Goal: Task Accomplishment & Management: Use online tool/utility

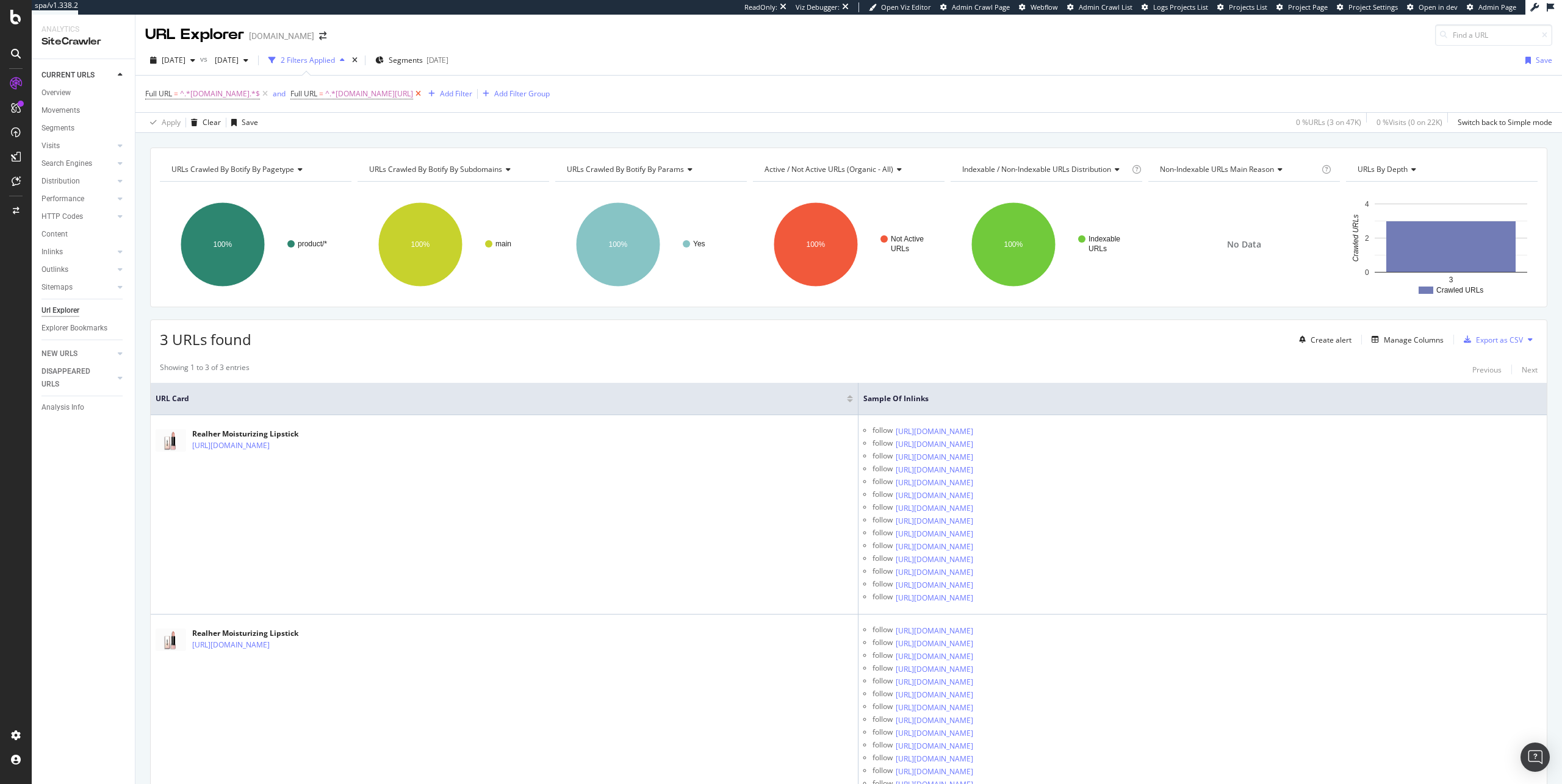
click at [424, 95] on icon at bounding box center [418, 94] width 10 height 12
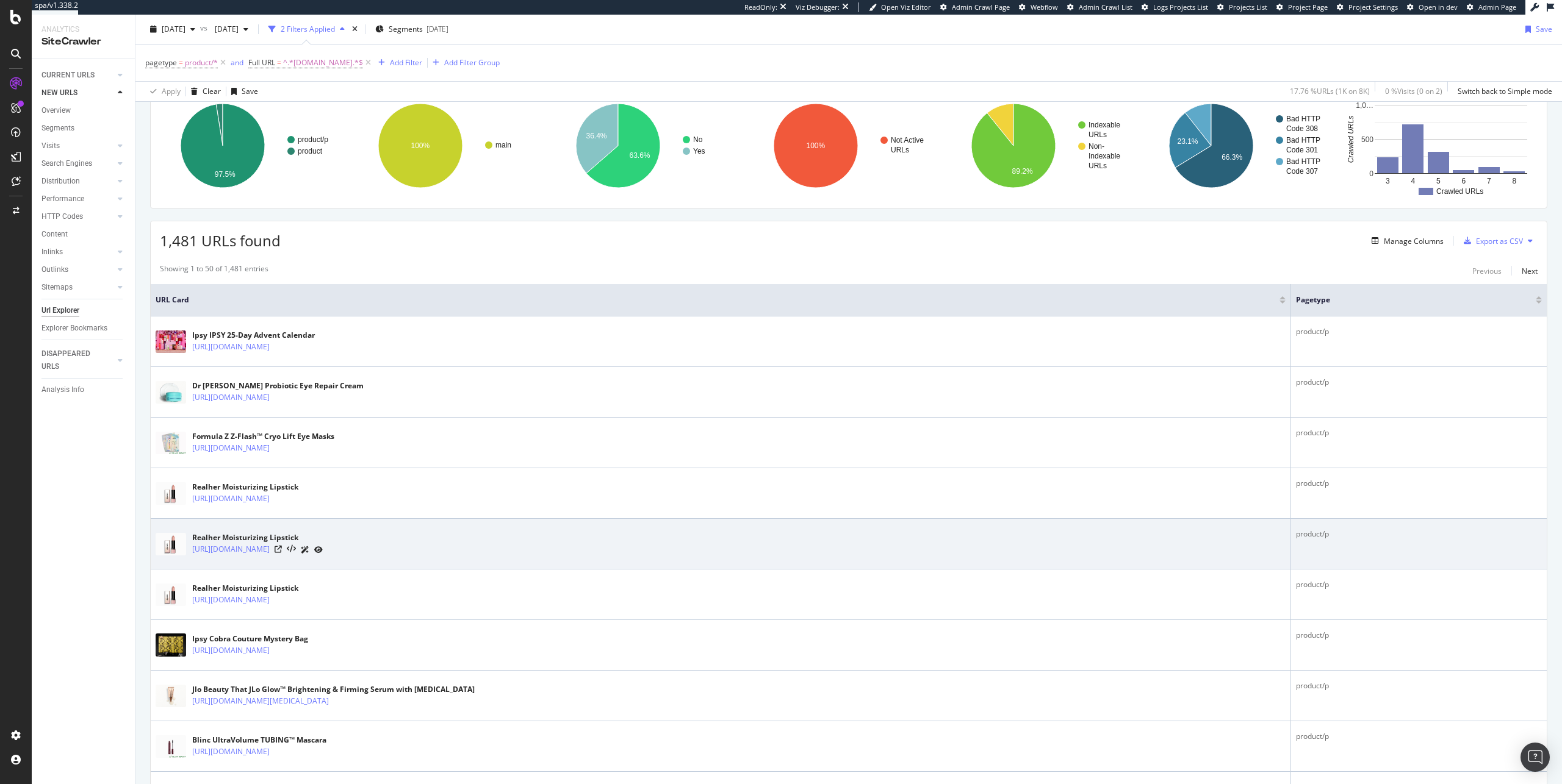
scroll to position [101, 0]
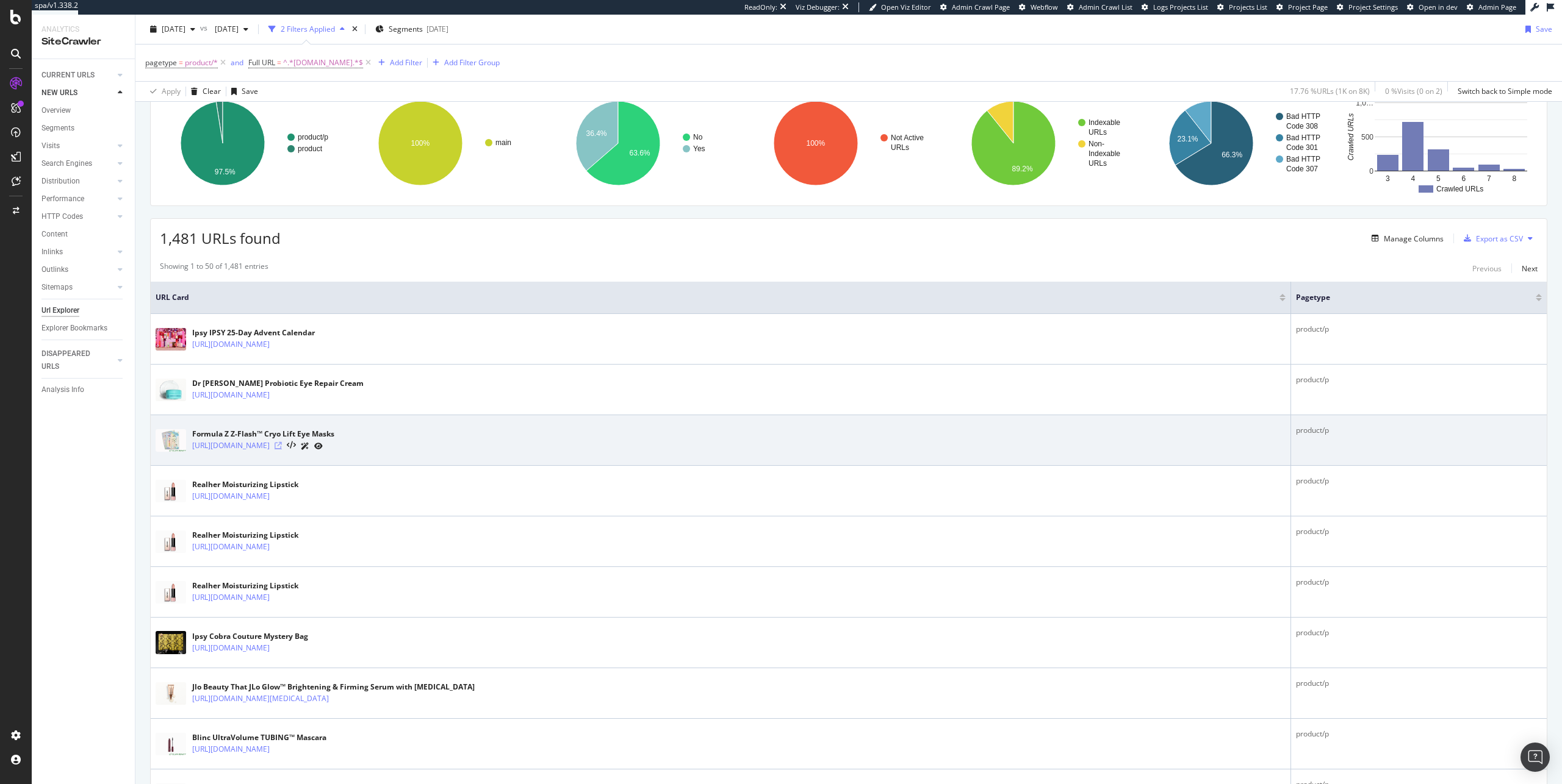
click at [282, 448] on icon at bounding box center [277, 445] width 7 height 7
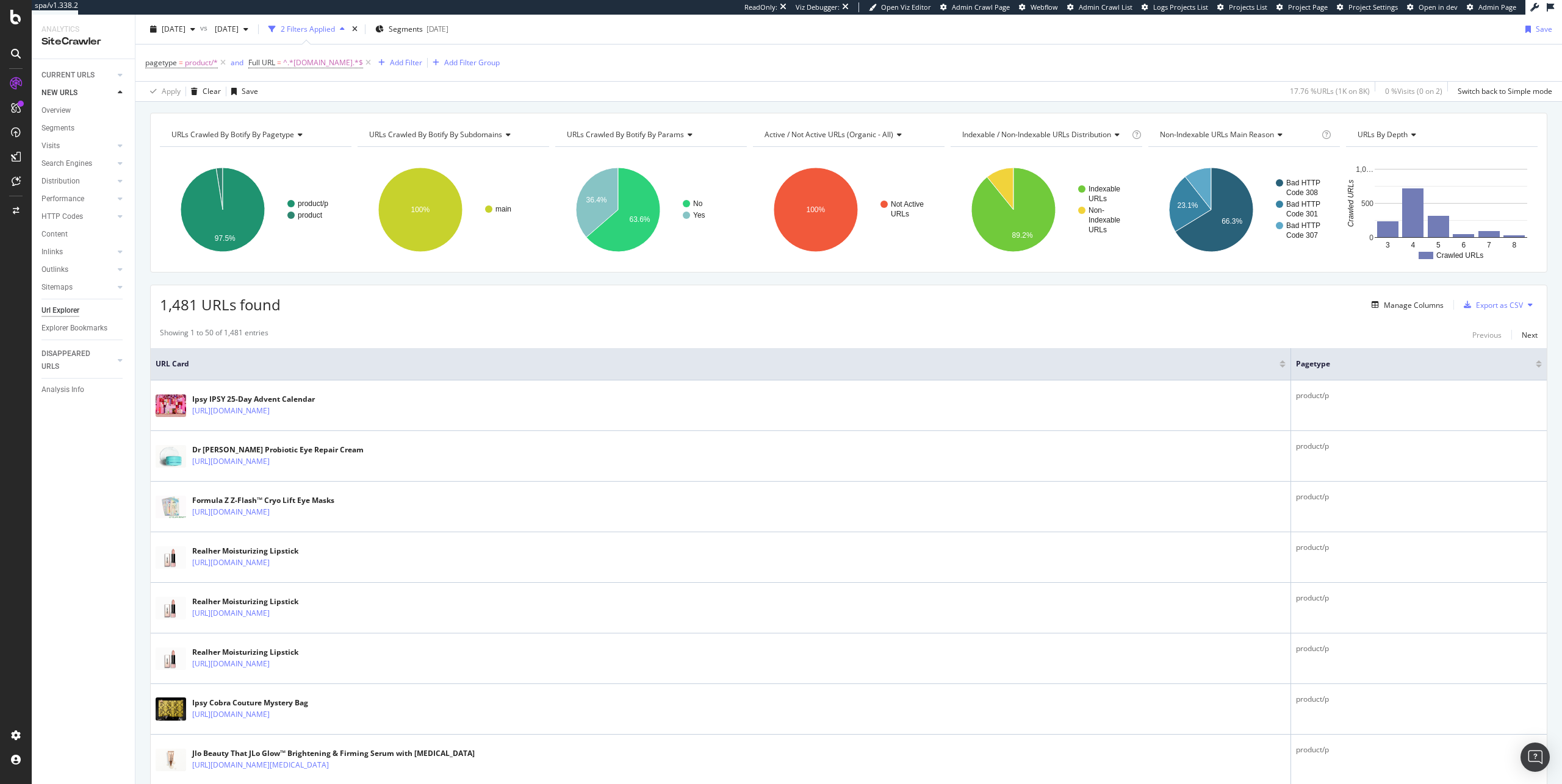
scroll to position [0, 0]
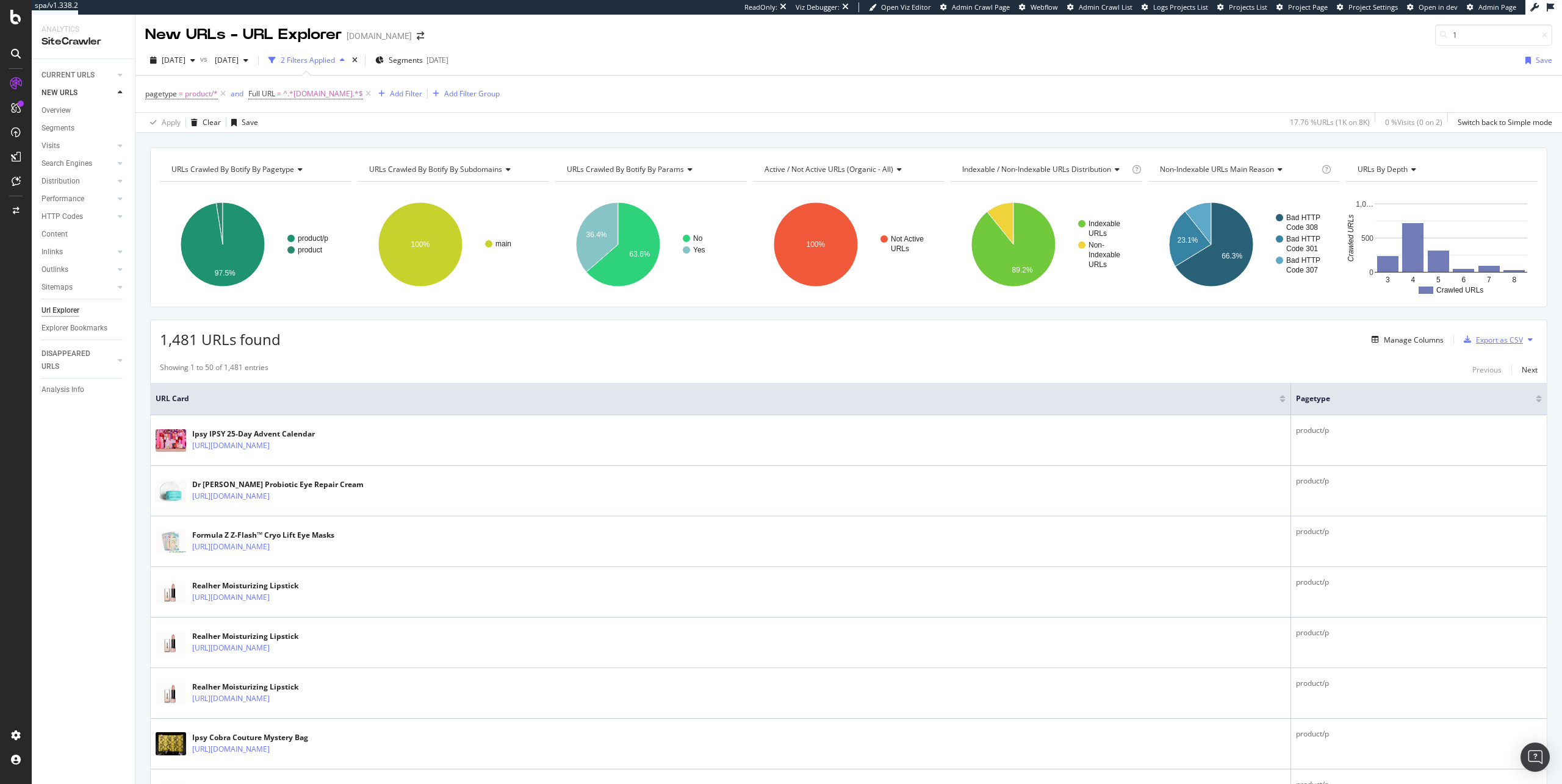
click at [1504, 335] on div "Export as CSV" at bounding box center [1500, 340] width 47 height 10
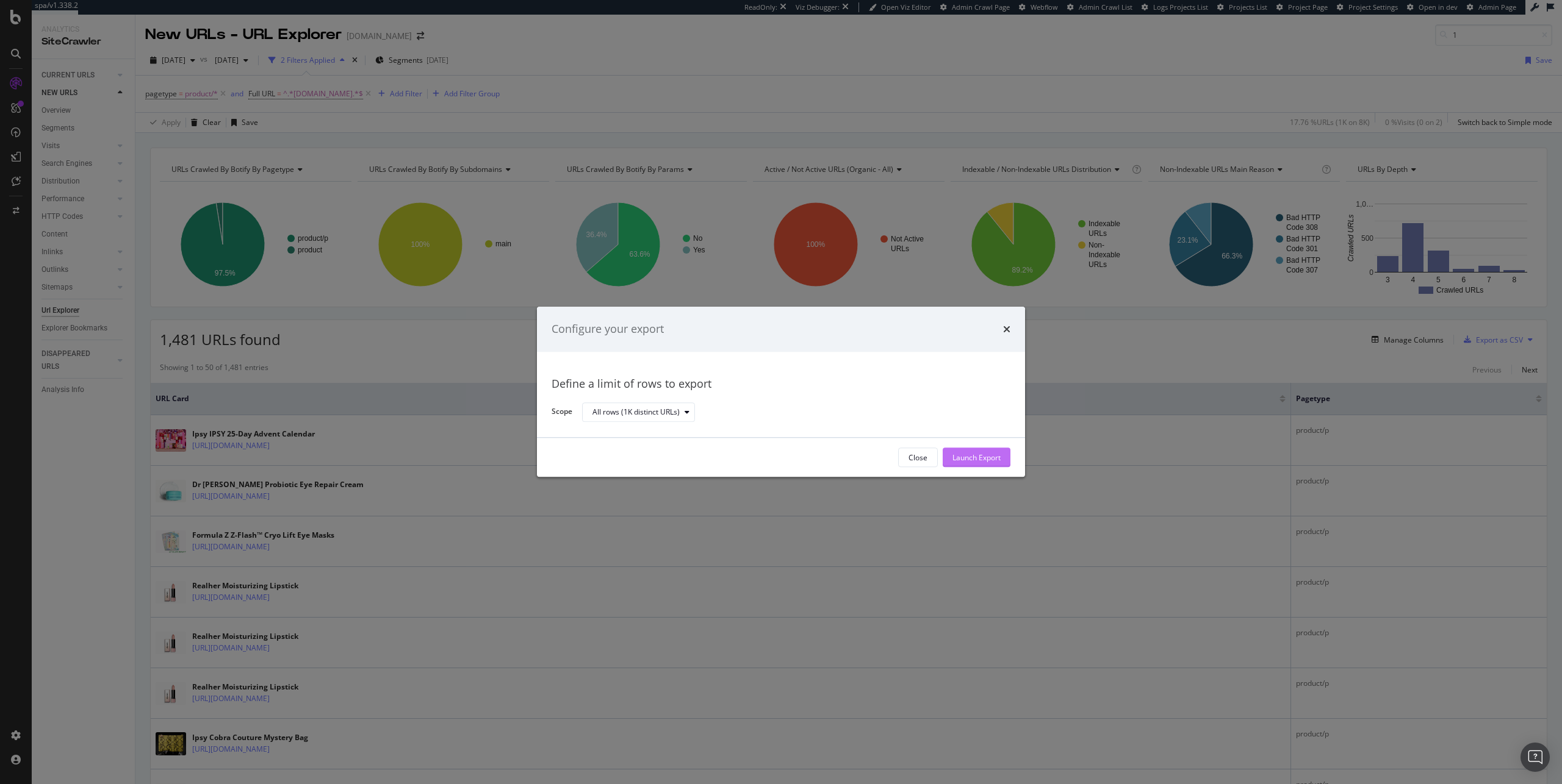
click at [993, 458] on div "Launch Export" at bounding box center [977, 457] width 49 height 10
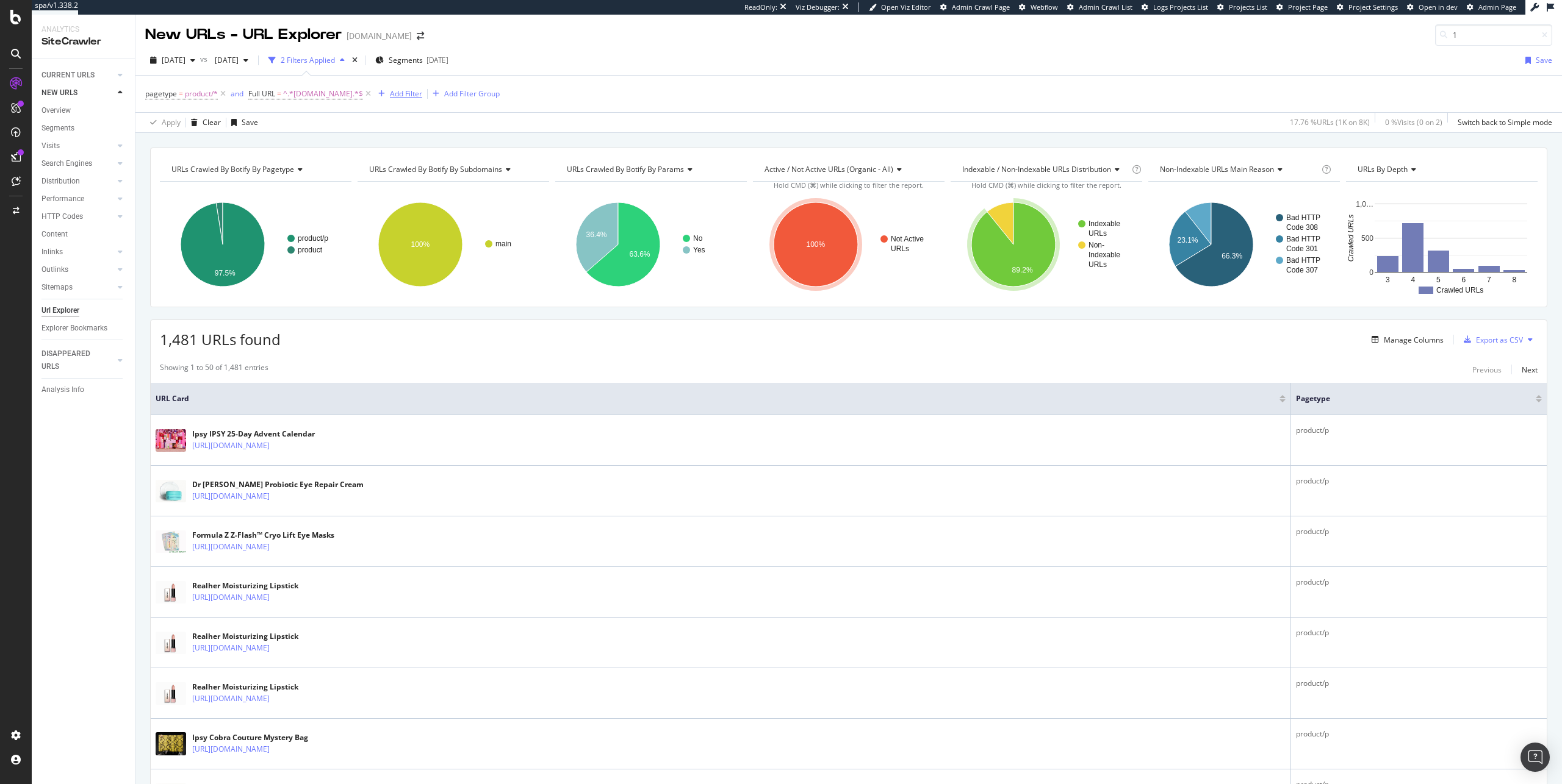
click at [392, 90] on div "Add Filter" at bounding box center [406, 93] width 33 height 10
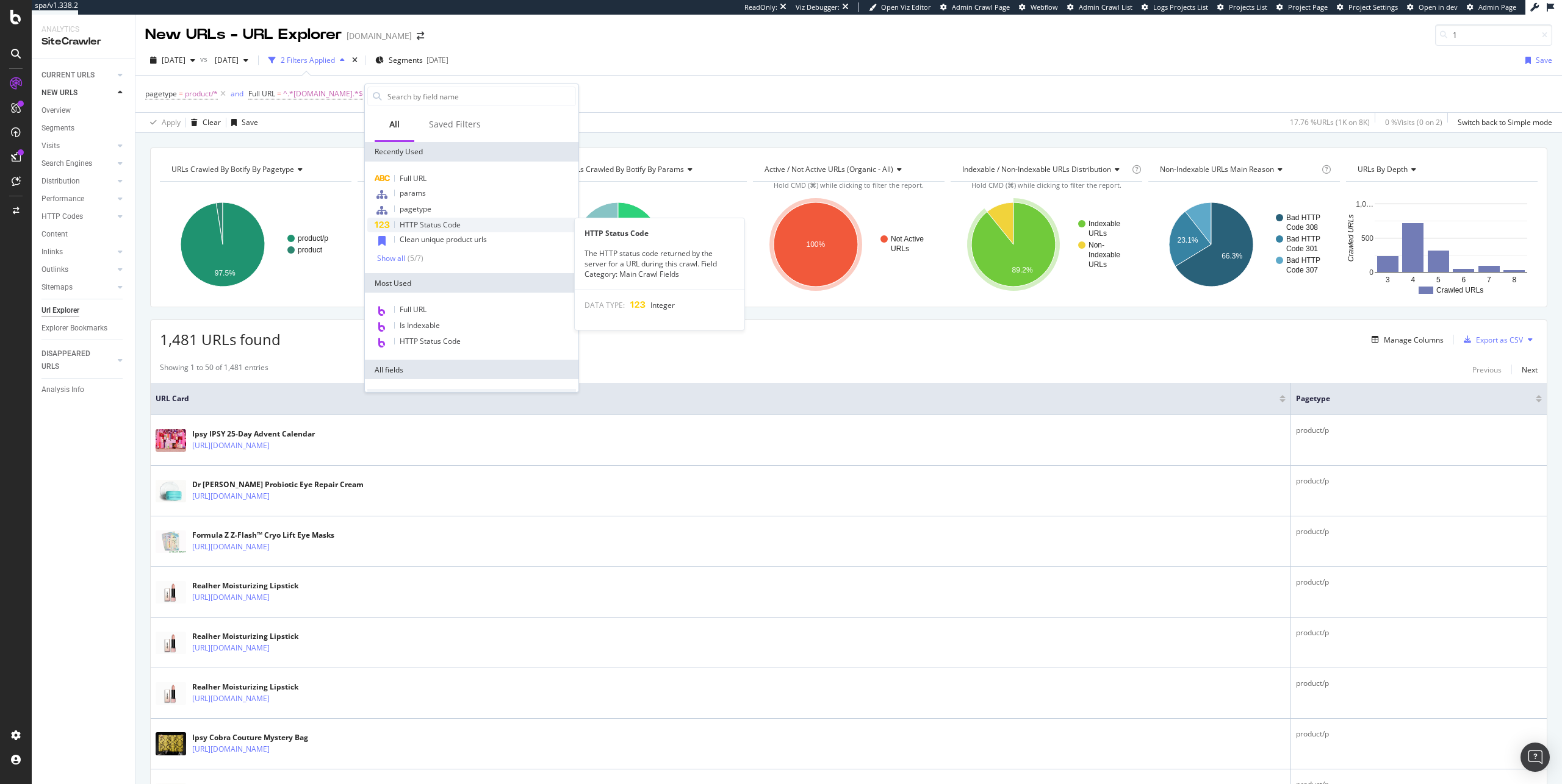
click at [438, 221] on span "HTTP Status Code" at bounding box center [431, 225] width 61 height 10
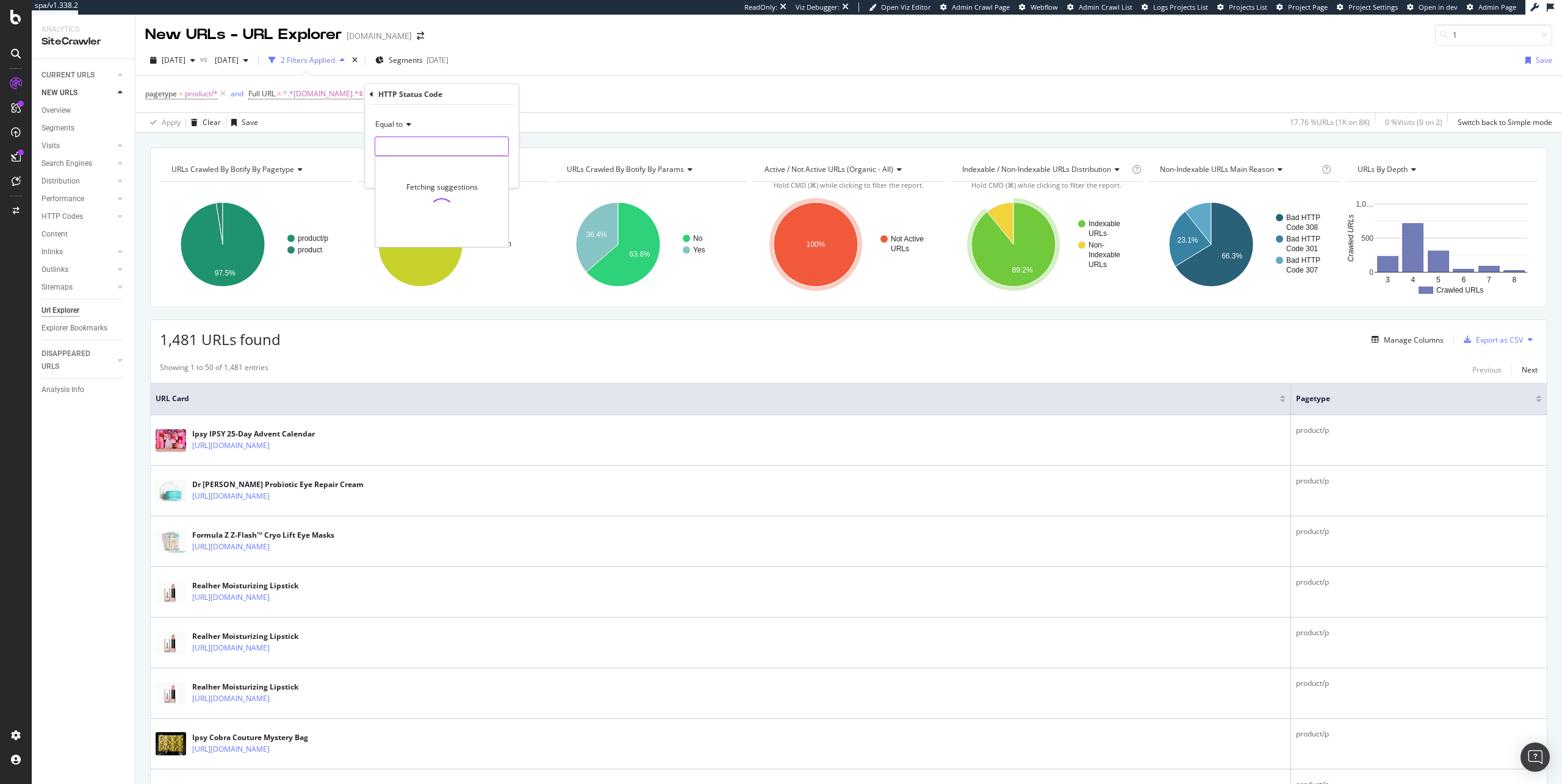
click at [437, 155] on input "number" at bounding box center [442, 147] width 135 height 20
type input "200"
click at [440, 161] on span "200" at bounding box center [423, 162] width 90 height 10
click at [487, 169] on div "button" at bounding box center [481, 171] width 17 height 7
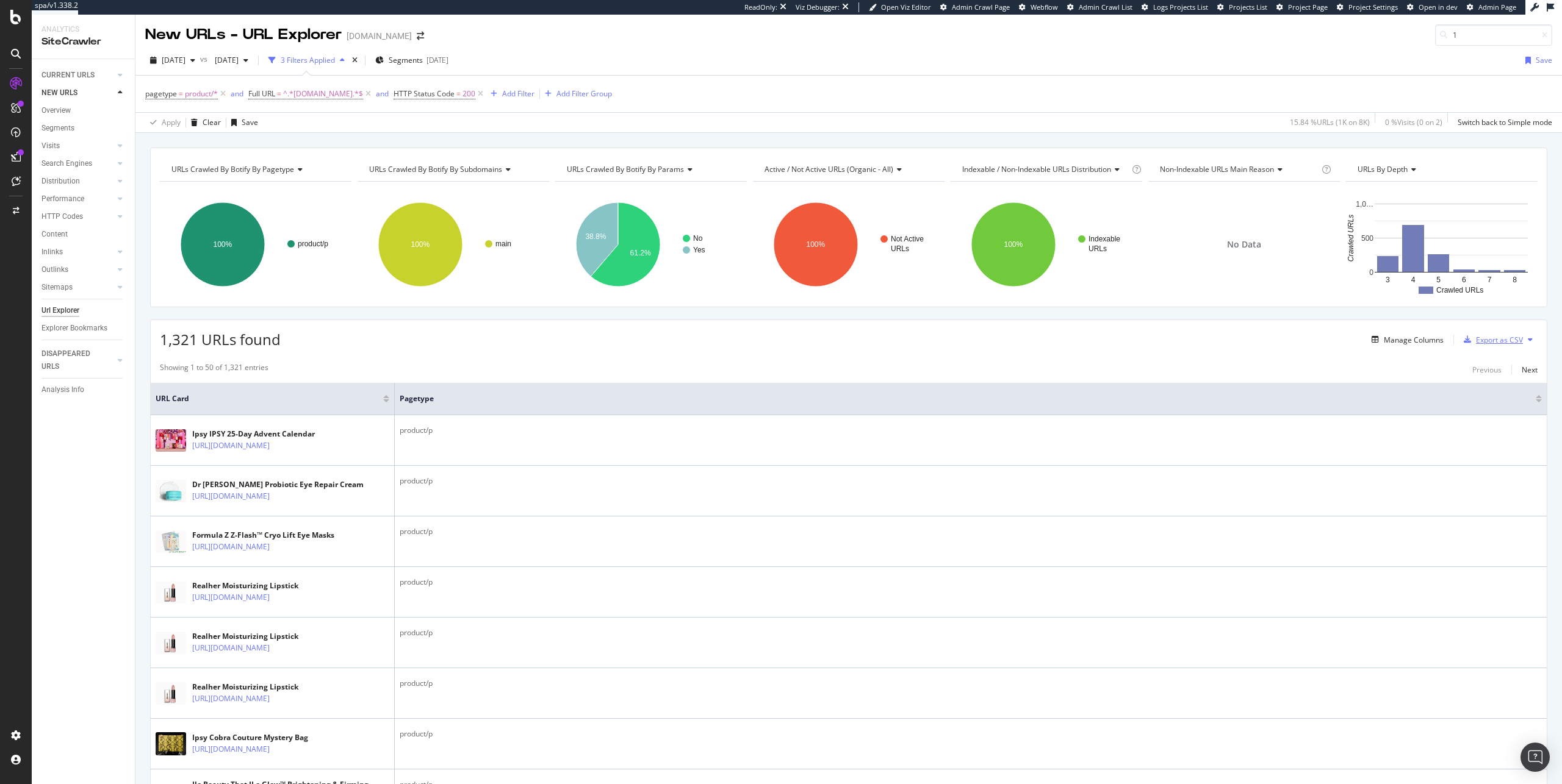
click at [1496, 343] on div "Export as CSV" at bounding box center [1500, 340] width 47 height 10
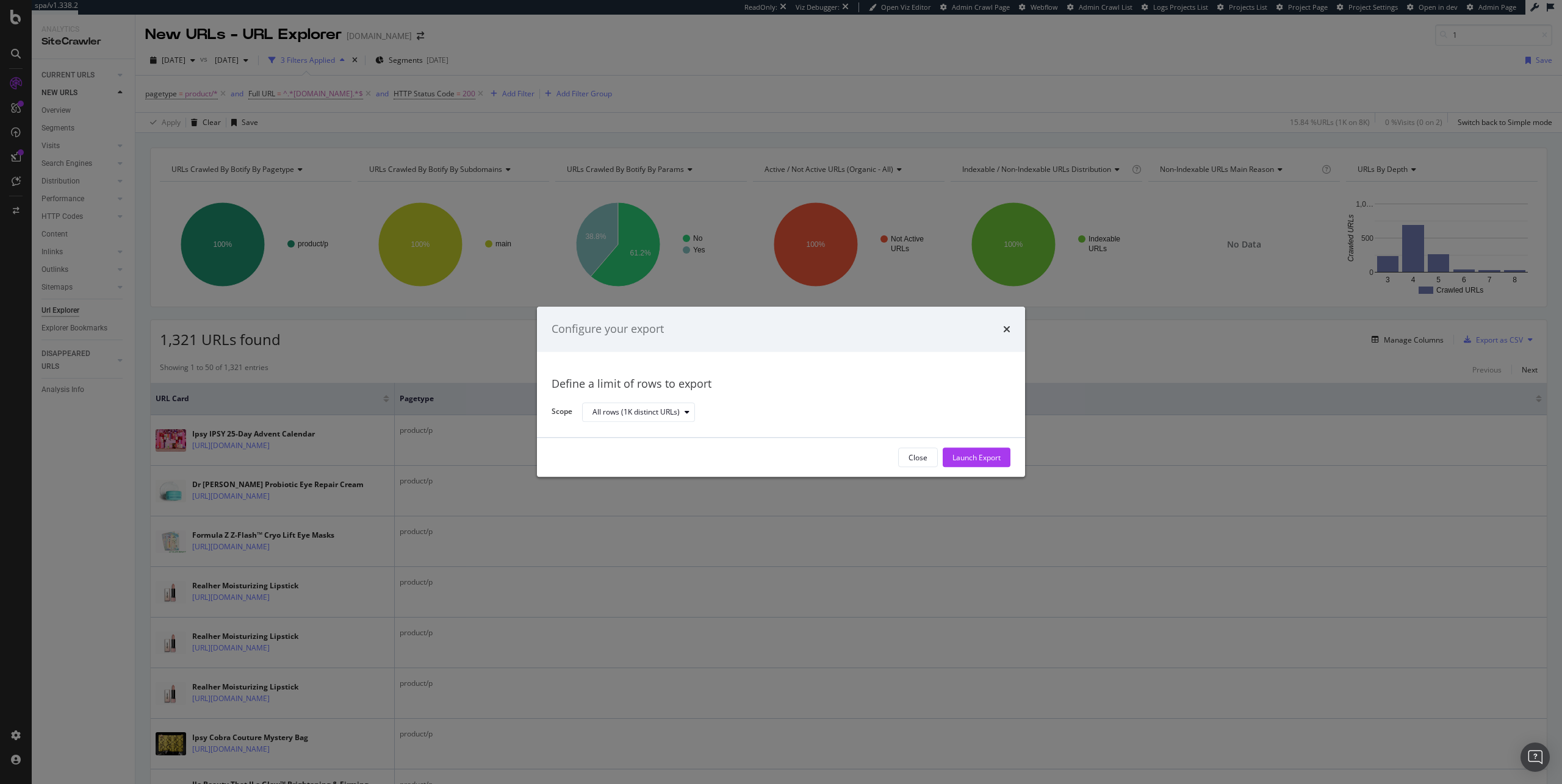
drag, startPoint x: 986, startPoint y: 455, endPoint x: 1006, endPoint y: 344, distance: 112.8
click at [1006, 344] on div "Configure your export Define a limit of rows to export Scope All rows (1K disti…" at bounding box center [781, 392] width 488 height 170
click at [1008, 337] on div "times" at bounding box center [1006, 330] width 7 height 16
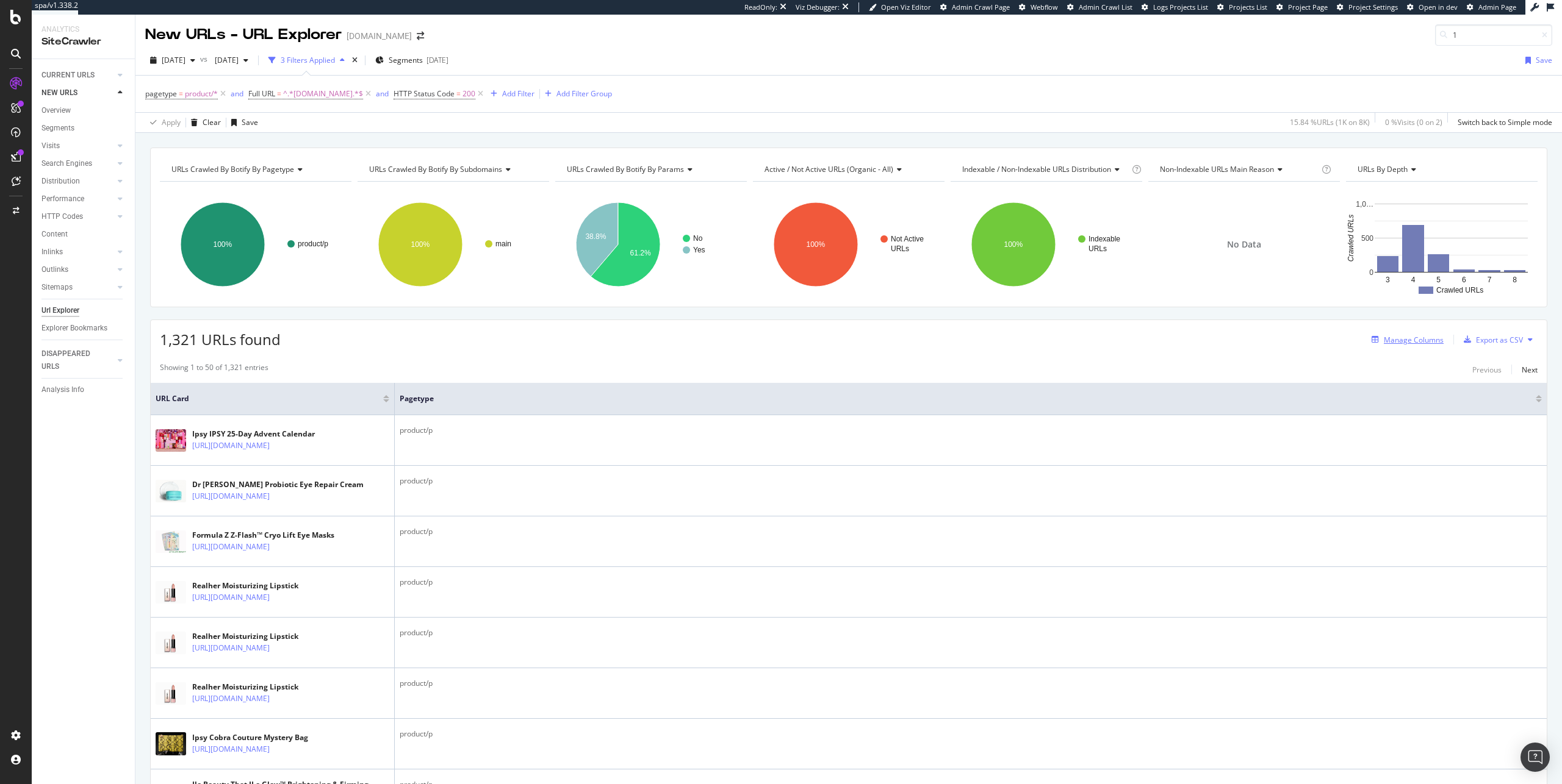
click at [1416, 344] on div "Manage Columns" at bounding box center [1413, 340] width 59 height 10
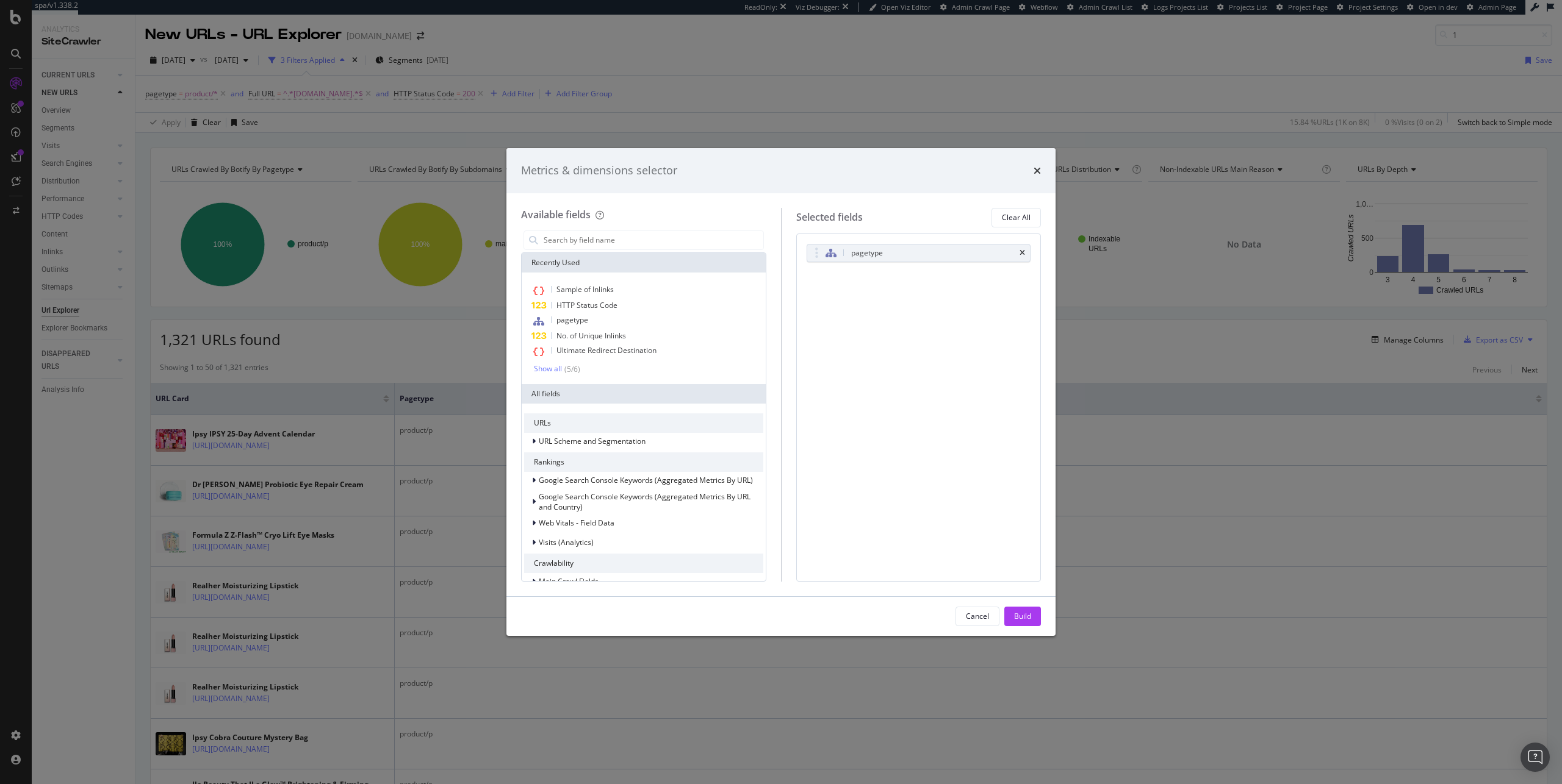
drag, startPoint x: 1020, startPoint y: 247, endPoint x: 1023, endPoint y: 285, distance: 38.1
click at [1020, 247] on div "pagetype" at bounding box center [919, 252] width 224 height 17
click at [1025, 249] on icon "times" at bounding box center [1023, 252] width 6 height 7
click at [1021, 608] on div "Build" at bounding box center [1022, 617] width 17 height 18
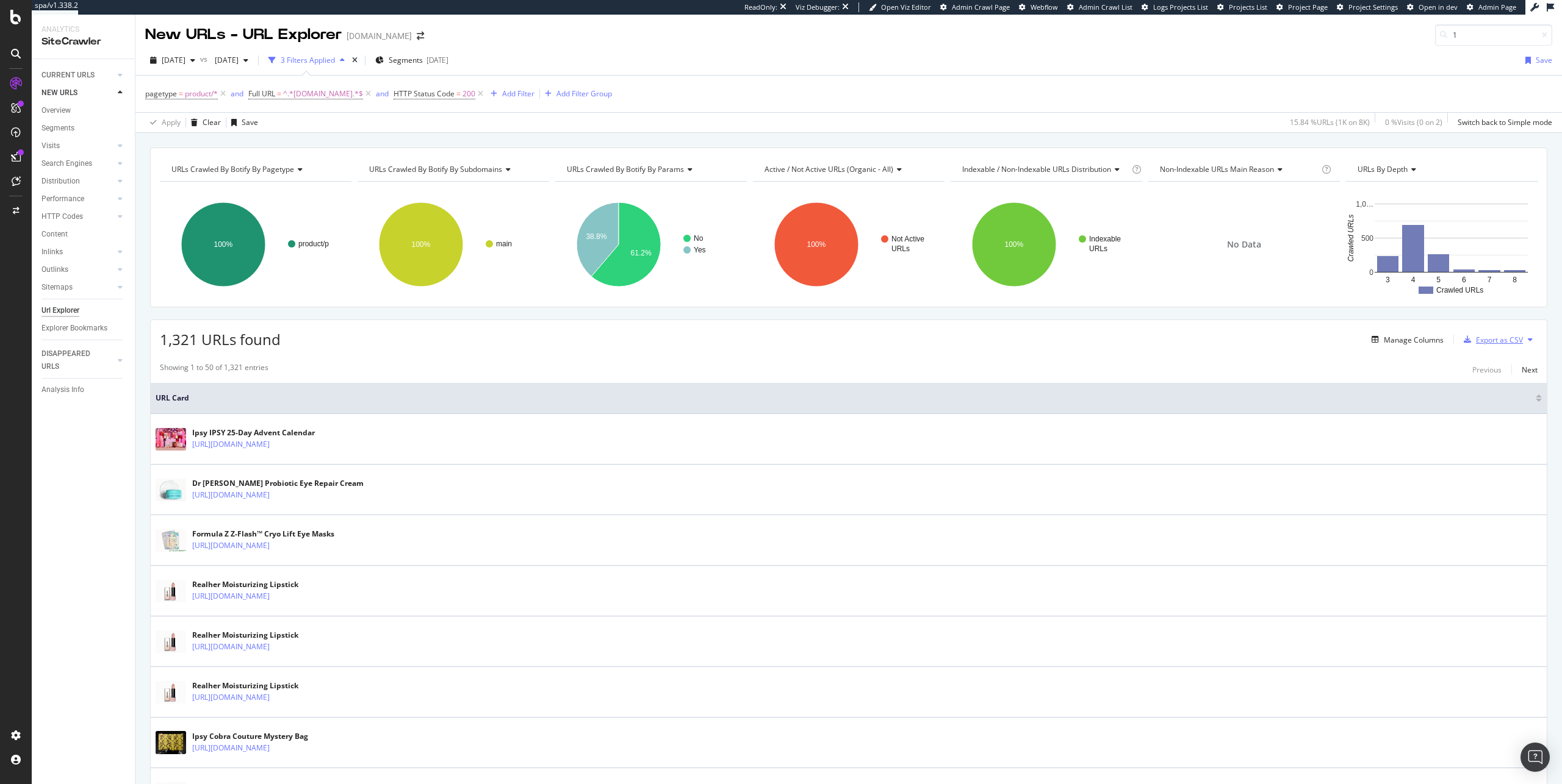
click at [1477, 338] on div "Export as CSV" at bounding box center [1500, 340] width 47 height 10
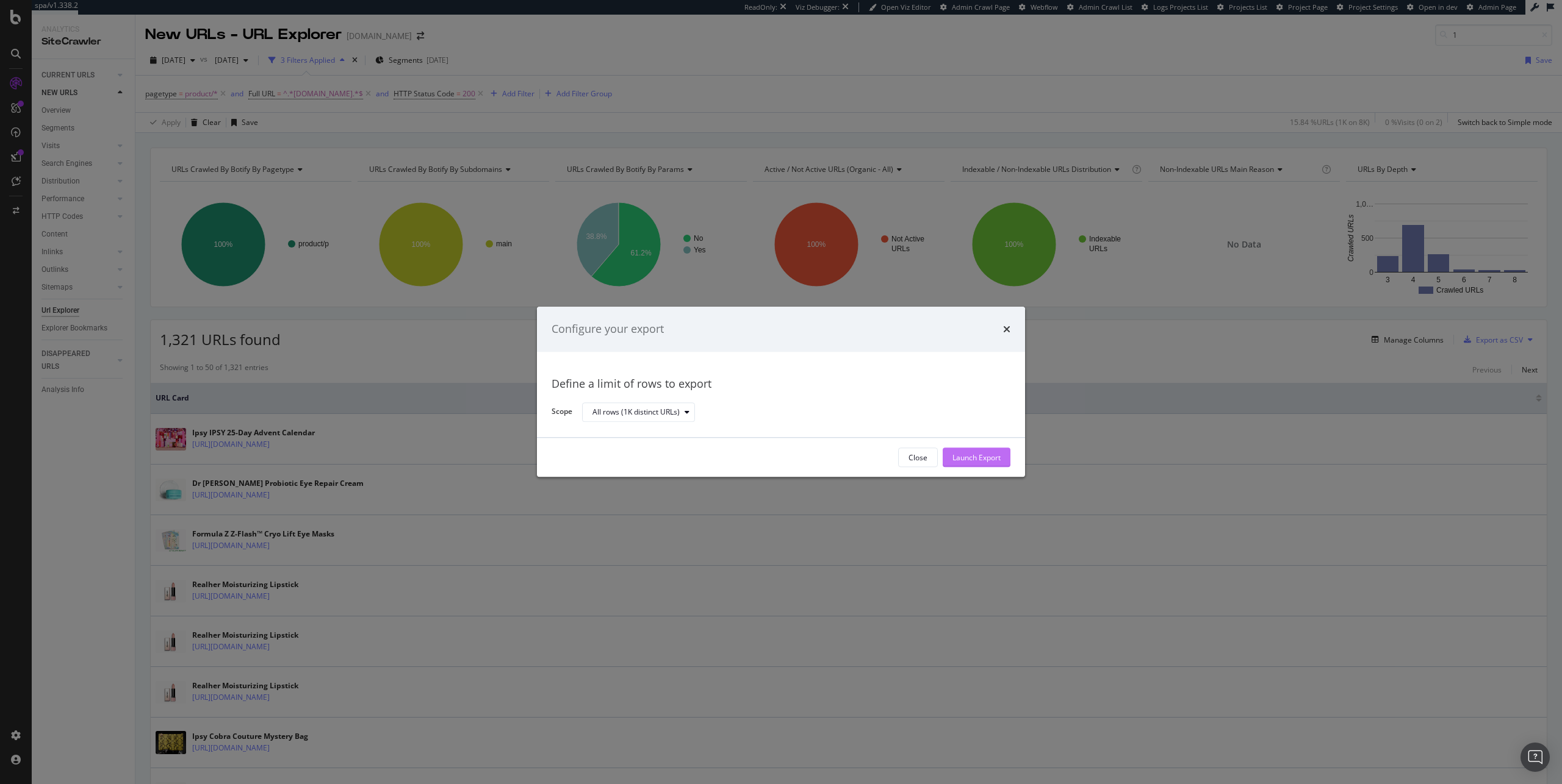
click at [991, 453] on div "Launch Export" at bounding box center [977, 457] width 49 height 10
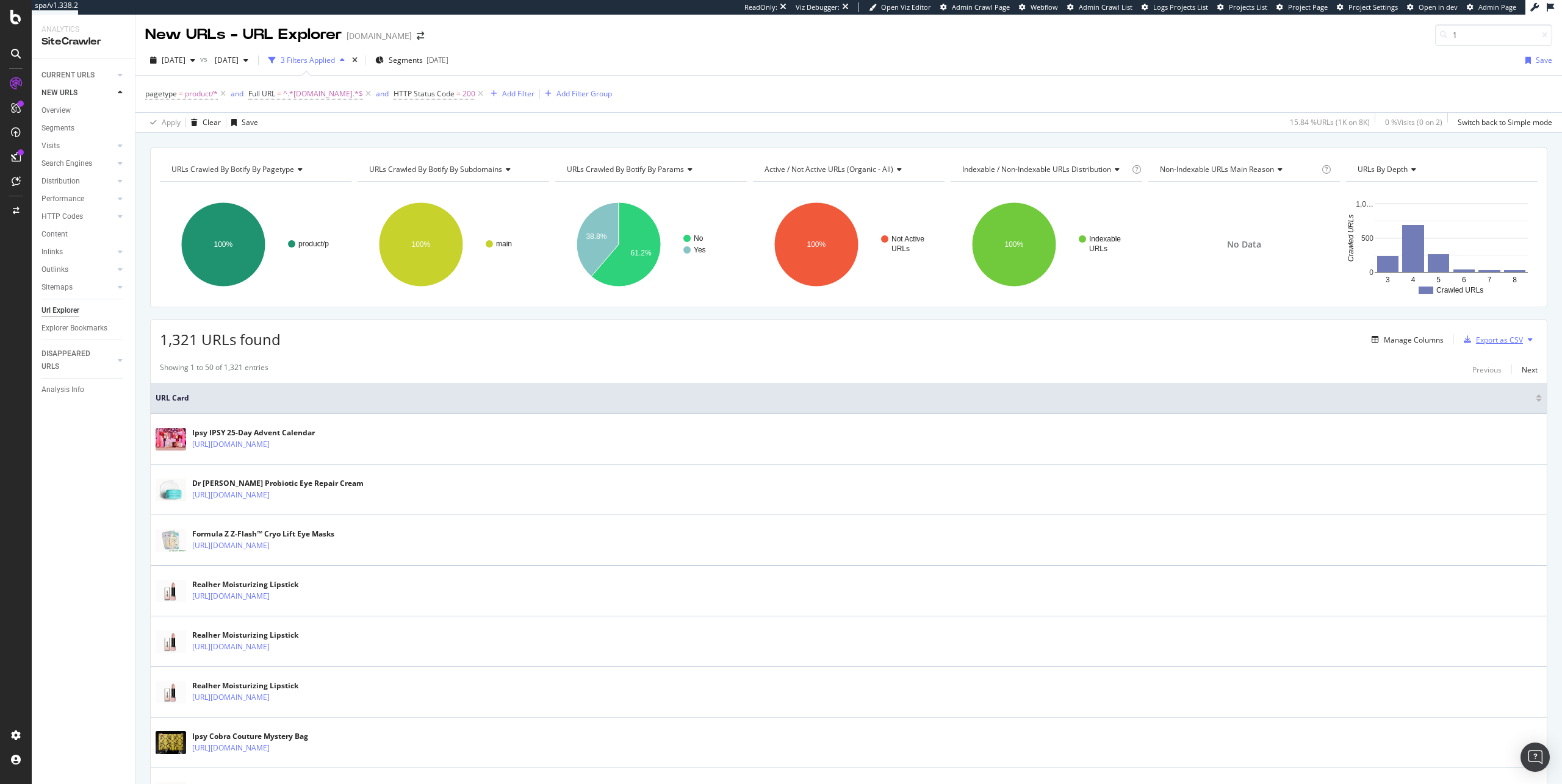
click at [1459, 330] on button "Export as CSV" at bounding box center [1491, 340] width 64 height 20
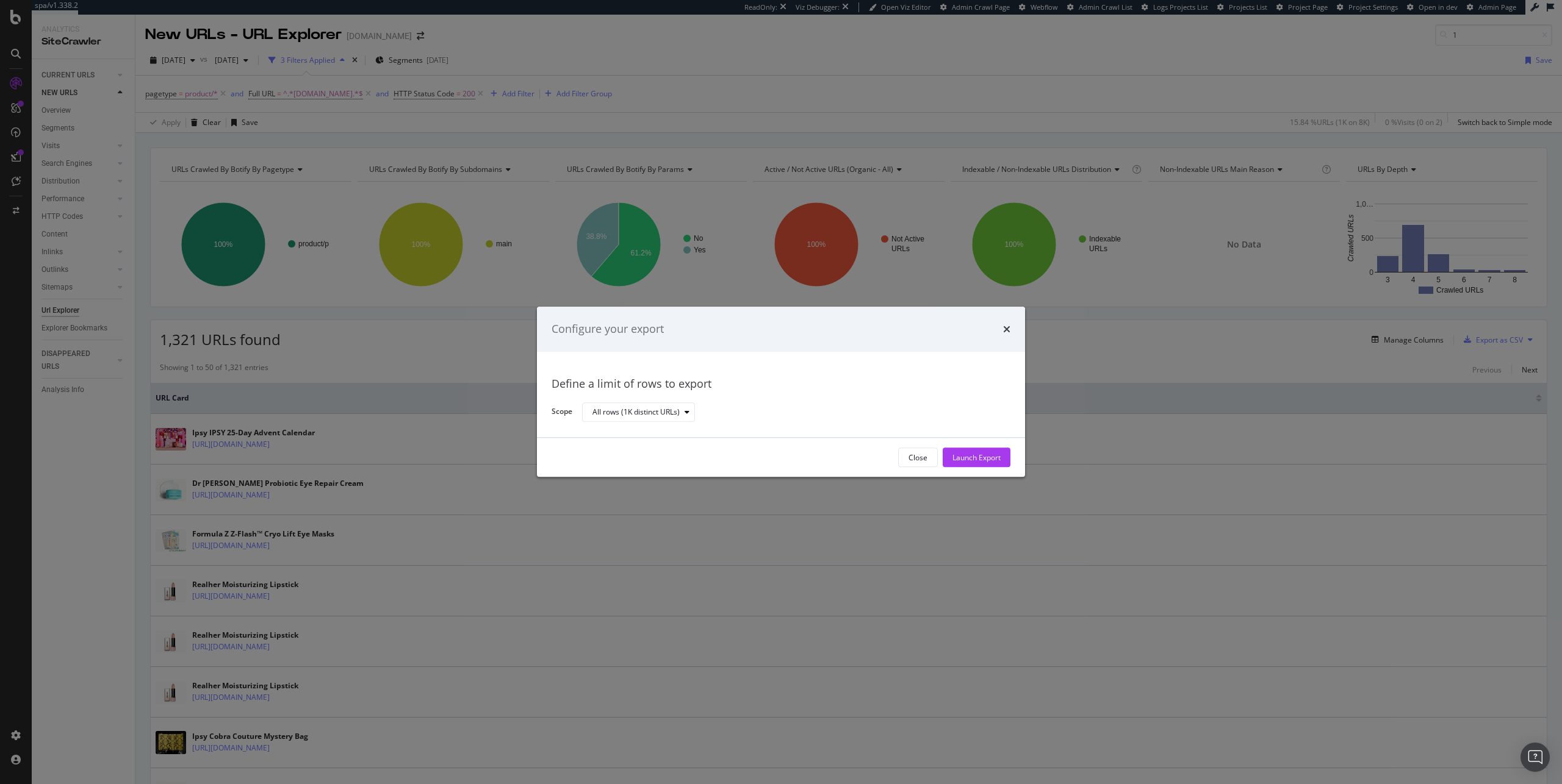
click at [1003, 337] on div "times" at bounding box center [1006, 330] width 7 height 16
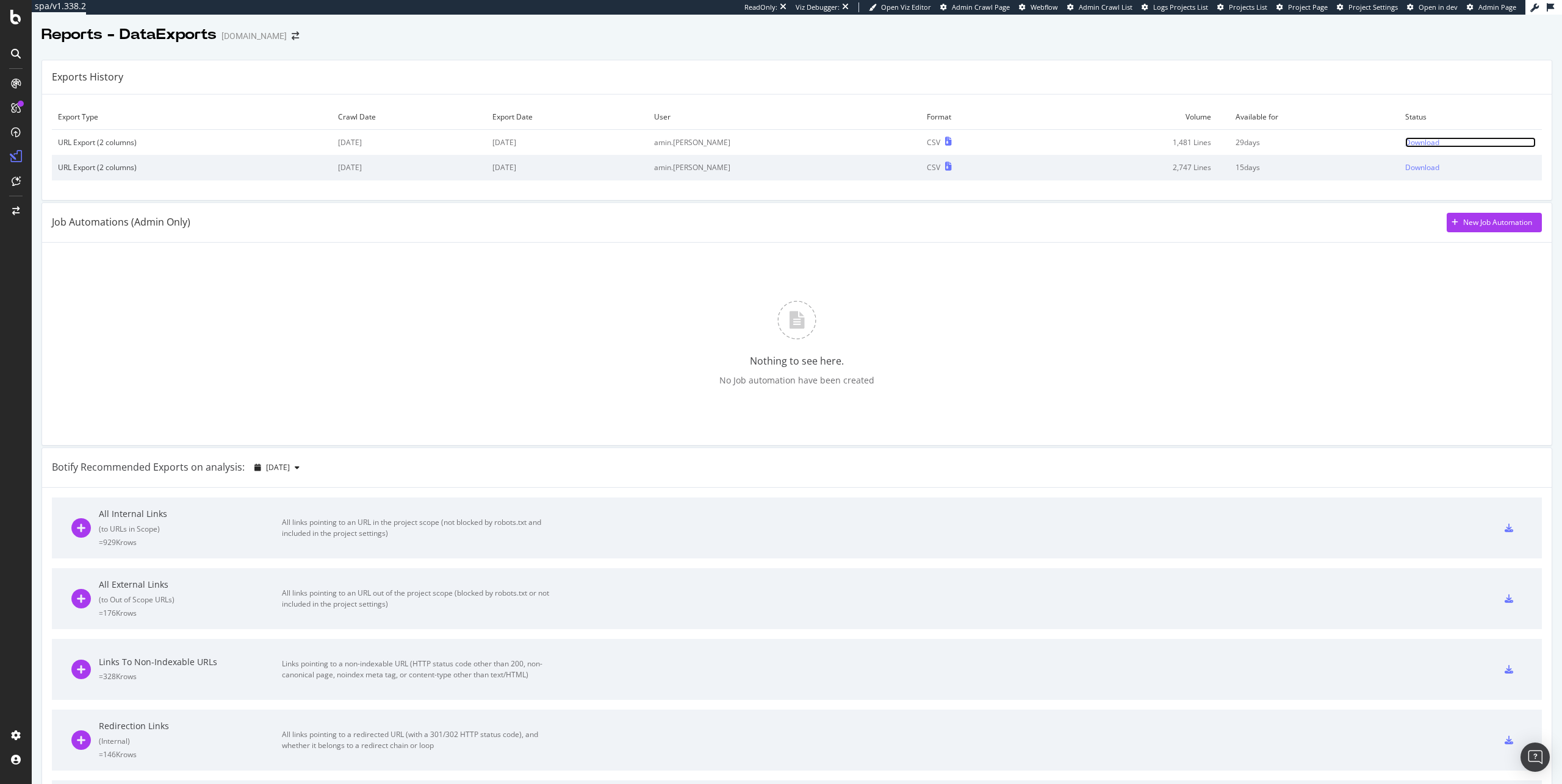
click at [1414, 145] on div "Download" at bounding box center [1422, 143] width 35 height 10
click at [1406, 139] on div "Download" at bounding box center [1422, 143] width 35 height 10
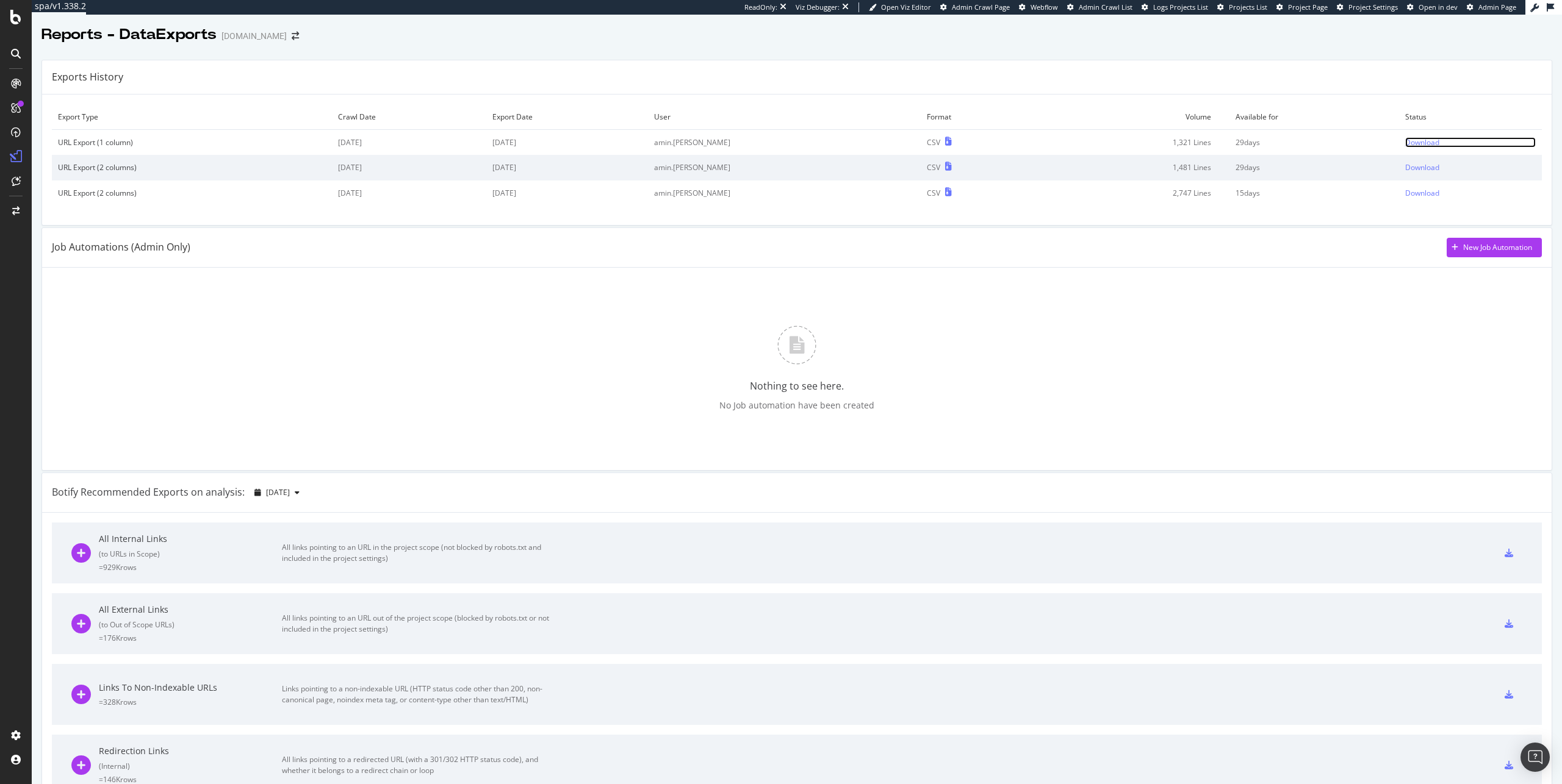
click at [1412, 141] on div "Download" at bounding box center [1422, 143] width 35 height 10
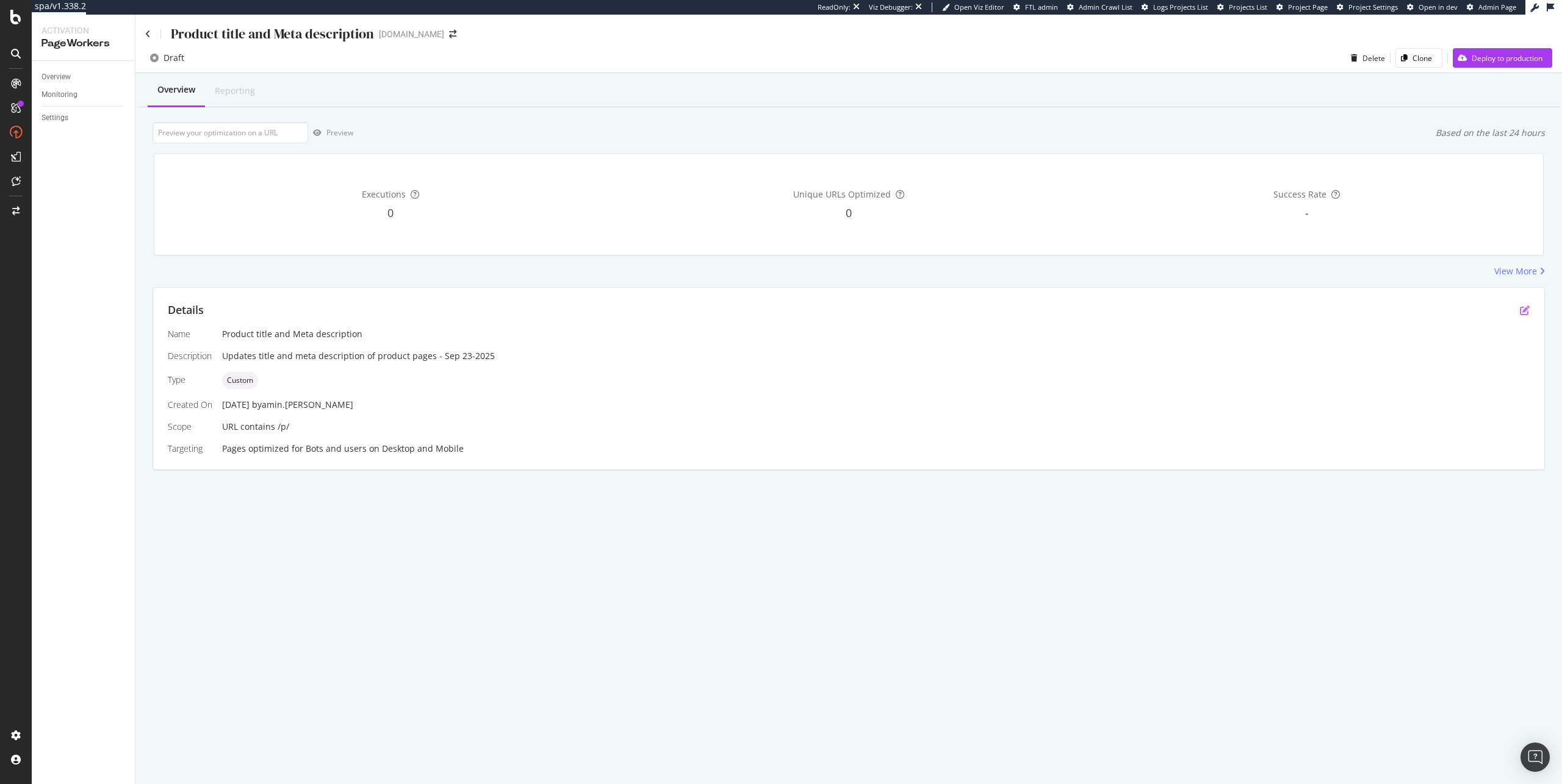
click at [1522, 308] on icon "pen-to-square" at bounding box center [1525, 311] width 10 height 10
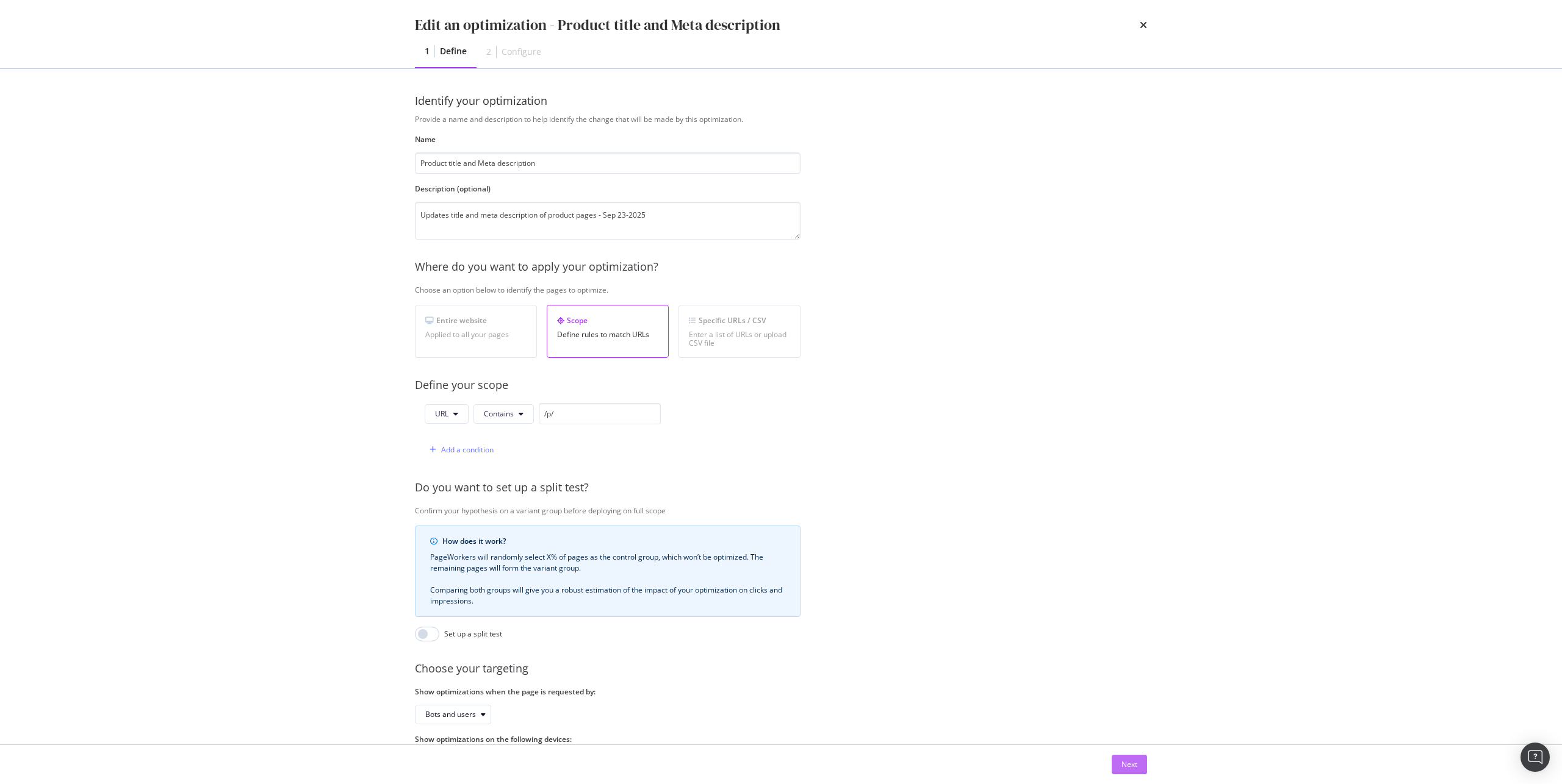
click at [1133, 767] on div "Next" at bounding box center [1130, 764] width 16 height 10
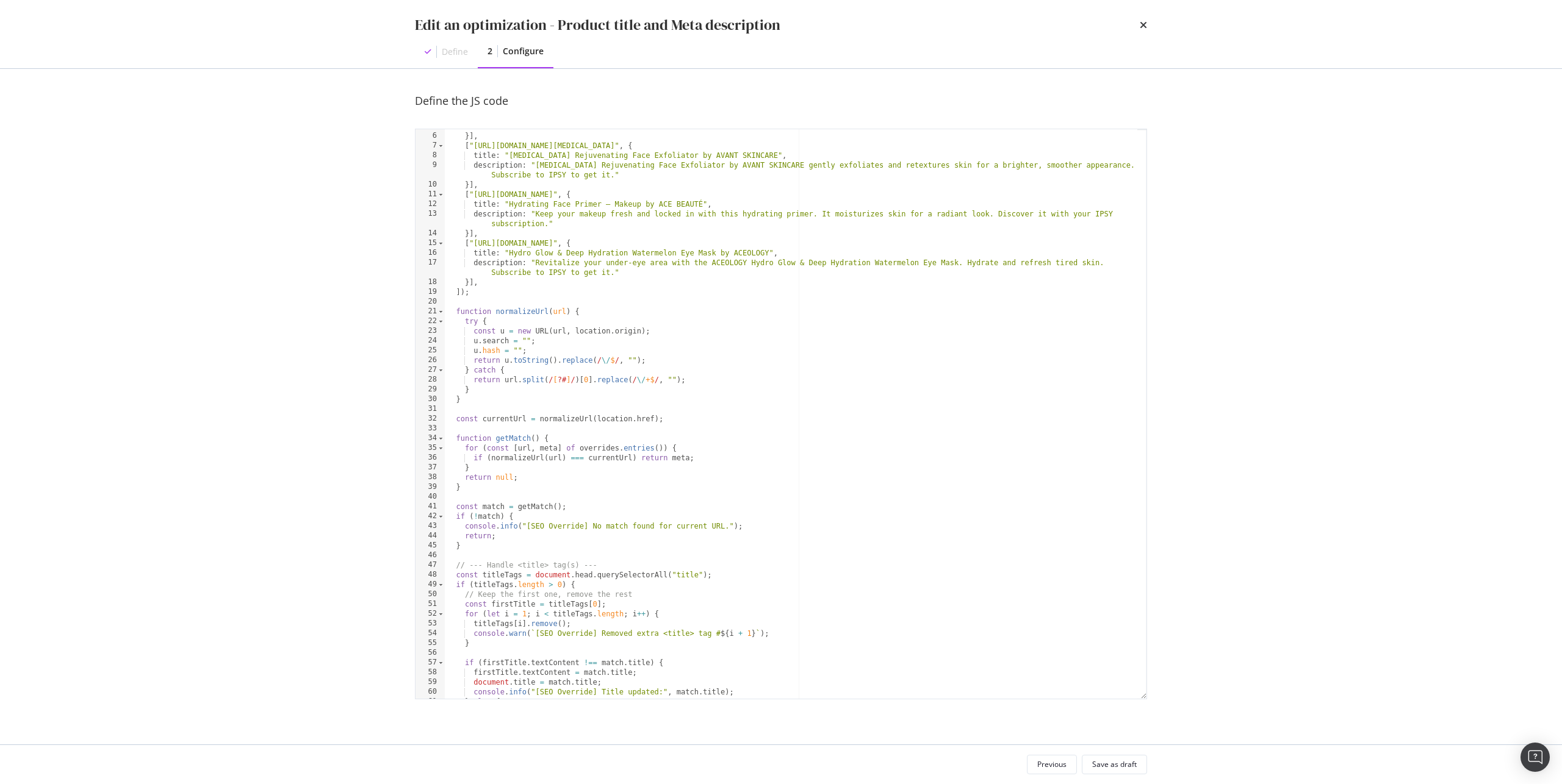
scroll to position [338, 0]
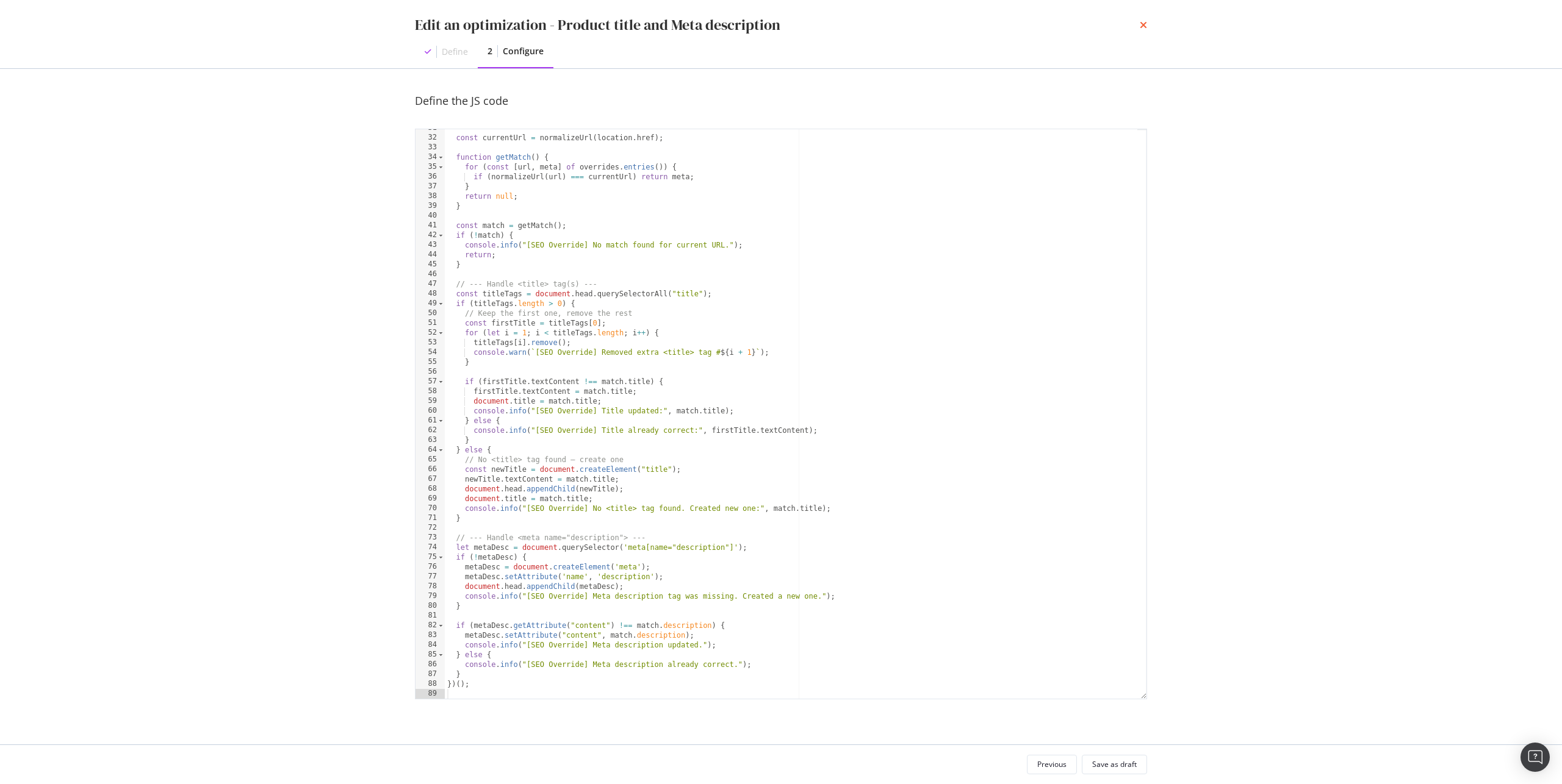
click at [1144, 28] on icon "times" at bounding box center [1143, 25] width 7 height 10
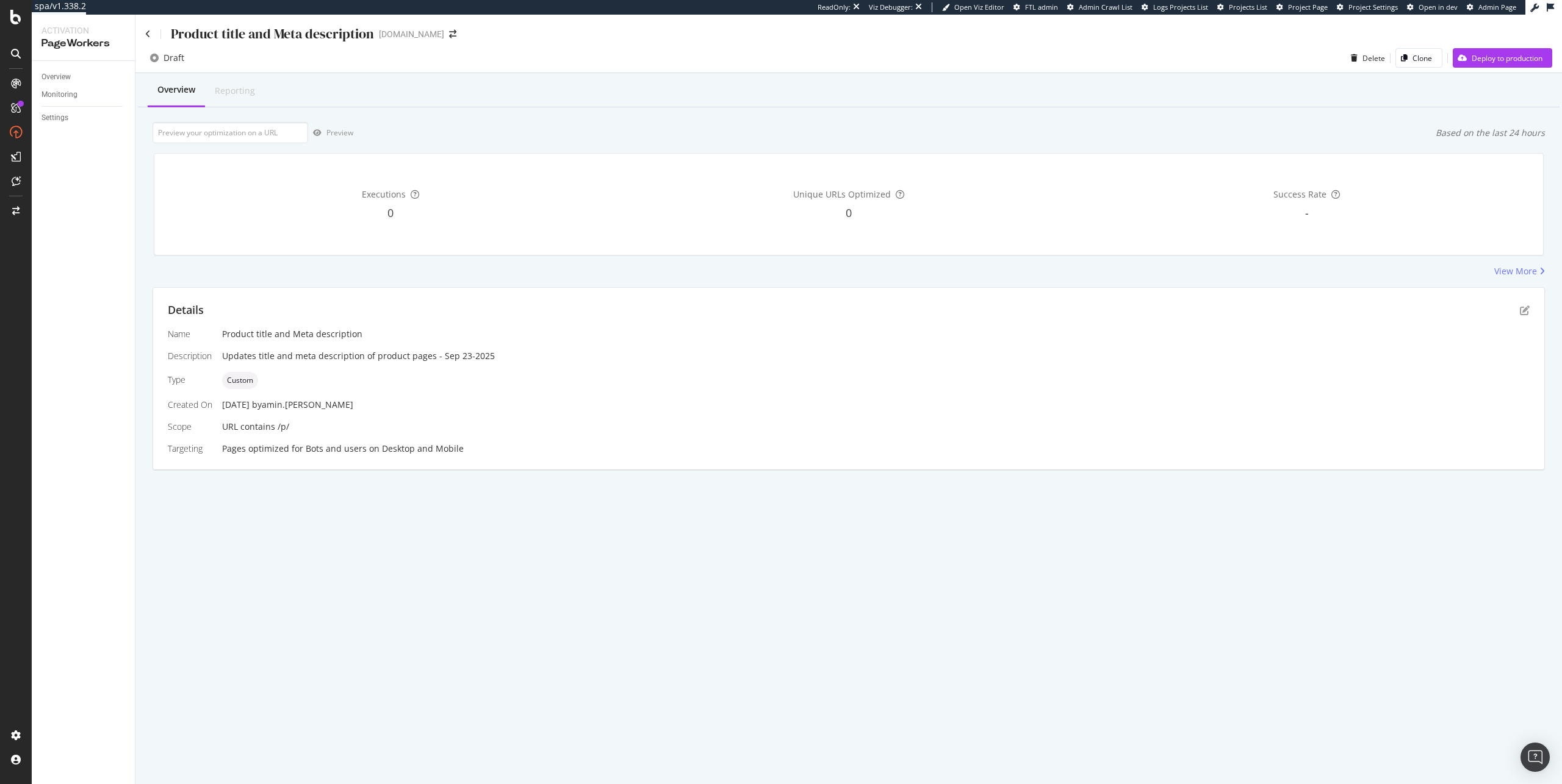
click at [1532, 312] on div "Details Name Product title and Meta description Description Updates title and m…" at bounding box center [849, 379] width 1392 height 182
click at [1525, 310] on icon "pen-to-square" at bounding box center [1525, 311] width 10 height 10
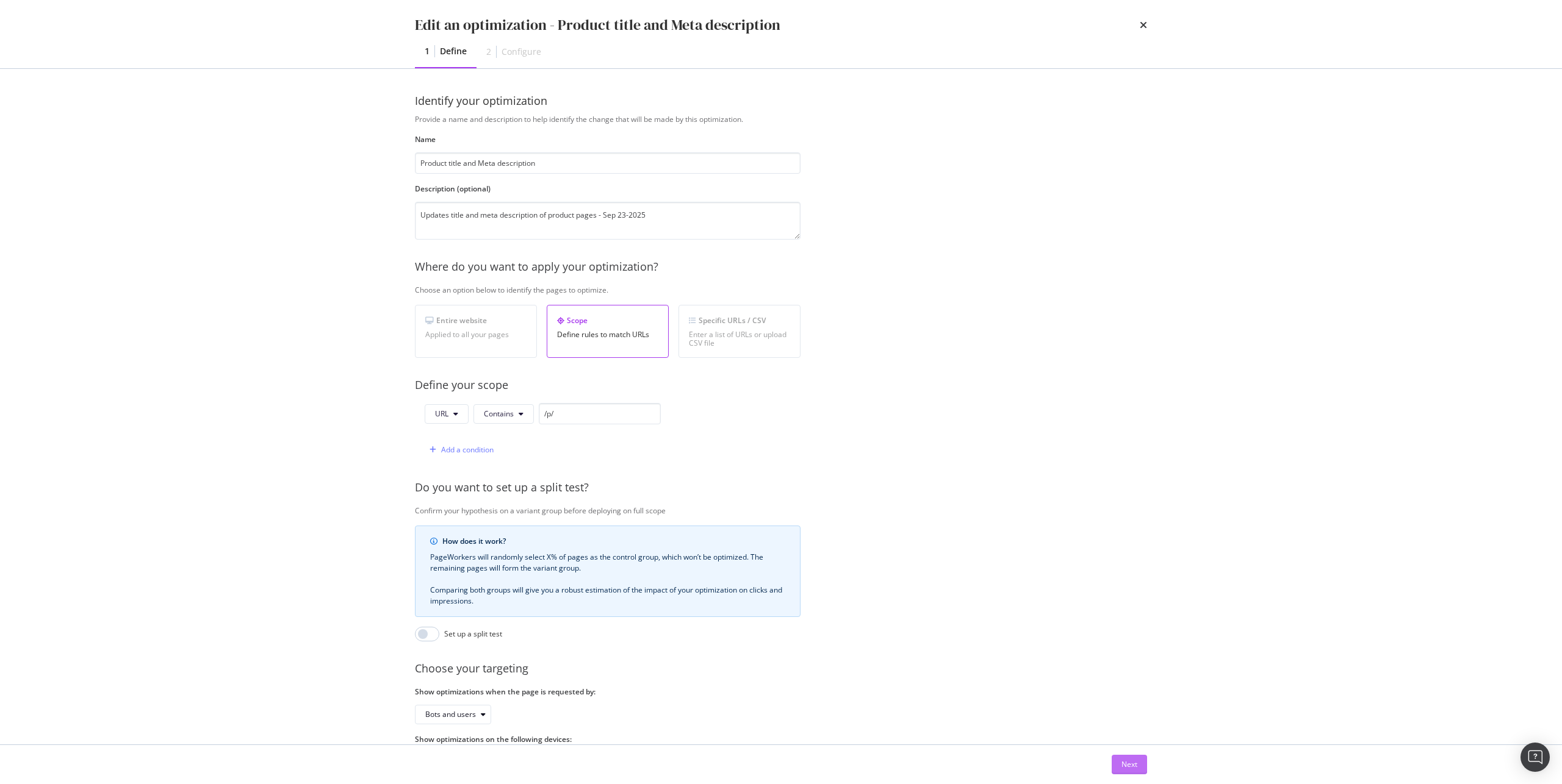
click at [1147, 770] on button "Next" at bounding box center [1130, 765] width 36 height 20
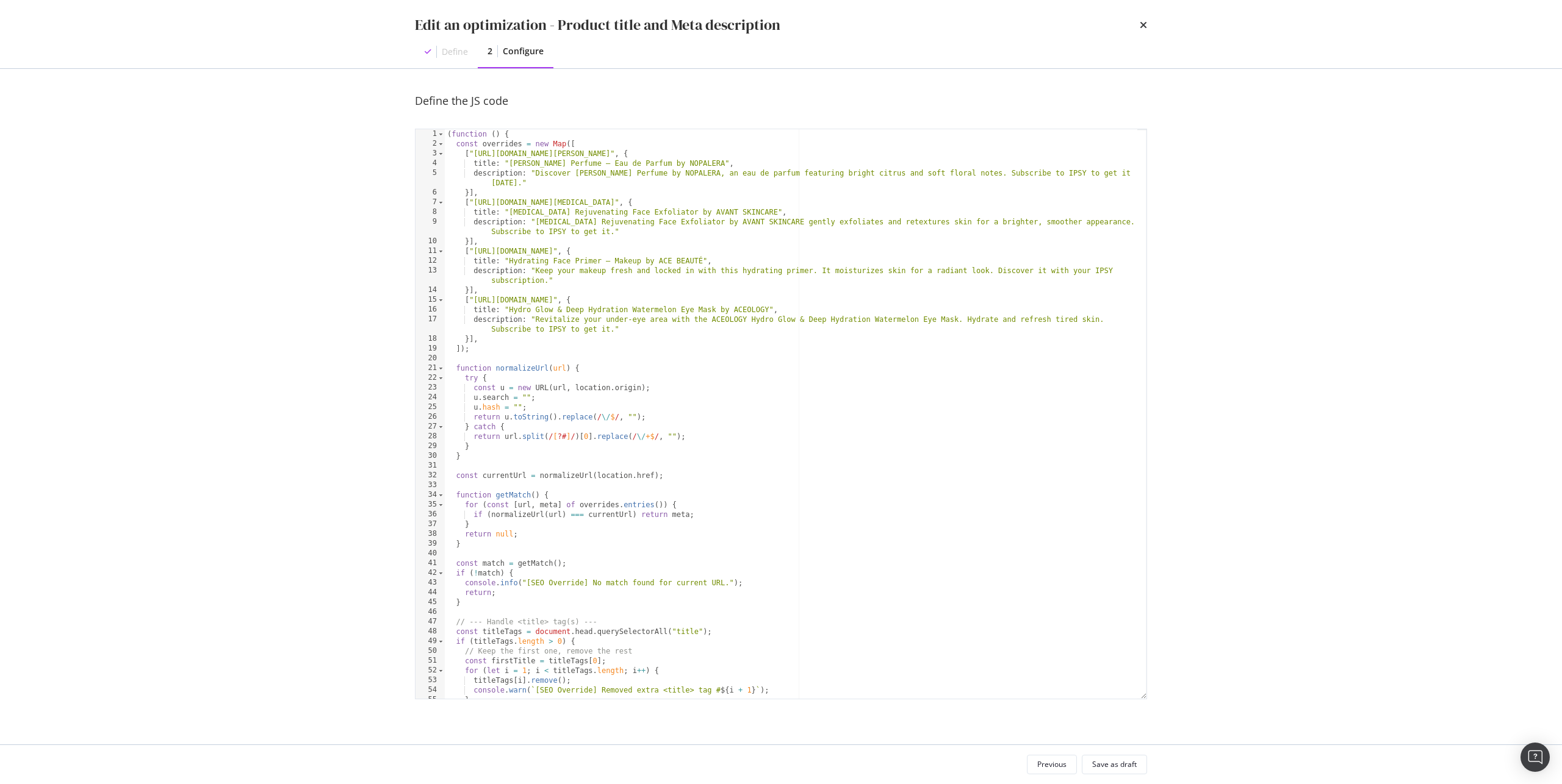
type textarea "["[URL][DOMAIN_NAME][PERSON_NAME]", {"
drag, startPoint x: 784, startPoint y: 152, endPoint x: 473, endPoint y: 154, distance: 311.0
click at [473, 154] on div "( function ( ) { const overrides = new Map ([ [ "[URL][DOMAIN_NAME][PERSON_NAME…" at bounding box center [790, 424] width 692 height 589
click at [1136, 26] on div "Edit an optimization - Product title and Meta description" at bounding box center [781, 25] width 732 height 21
click at [1141, 26] on icon "times" at bounding box center [1143, 25] width 7 height 10
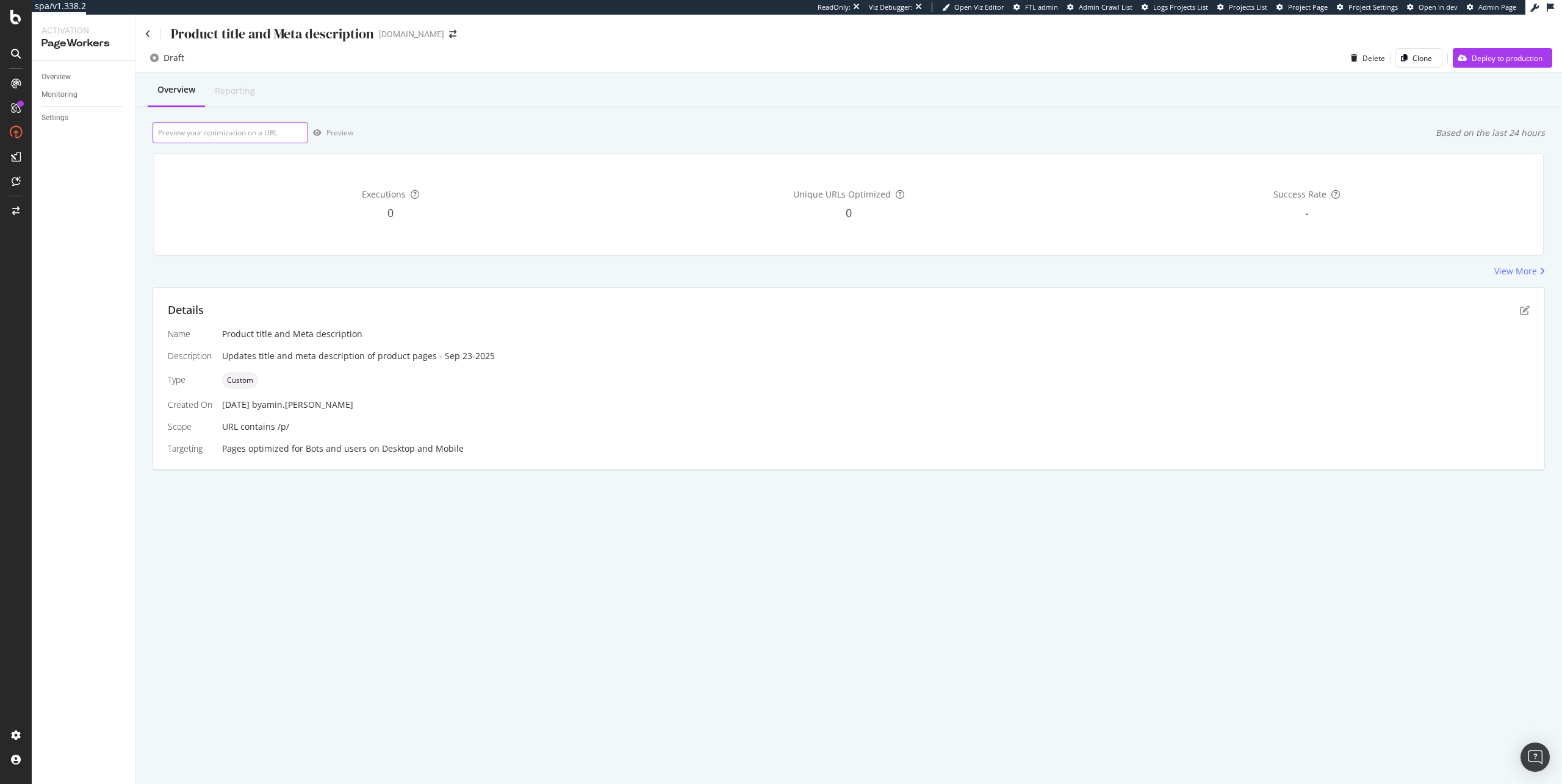
click at [230, 122] on input "url" at bounding box center [230, 133] width 156 height 22
paste input "[URL][DOMAIN_NAME][PERSON_NAME]"
type input "[URL][DOMAIN_NAME][PERSON_NAME]"
click at [334, 136] on div "Preview" at bounding box center [340, 133] width 27 height 10
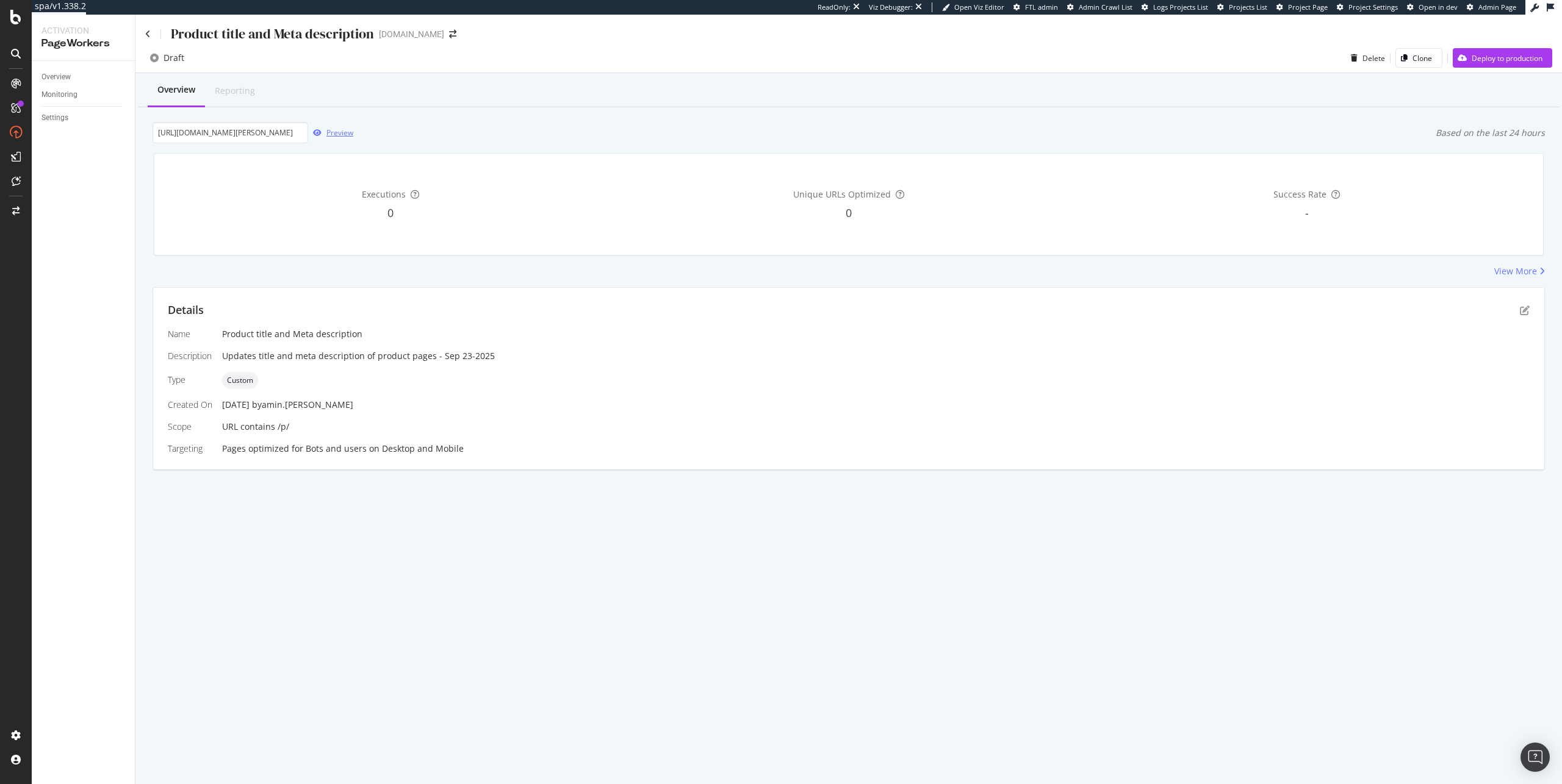
scroll to position [0, 0]
